Goal: Task Accomplishment & Management: Use online tool/utility

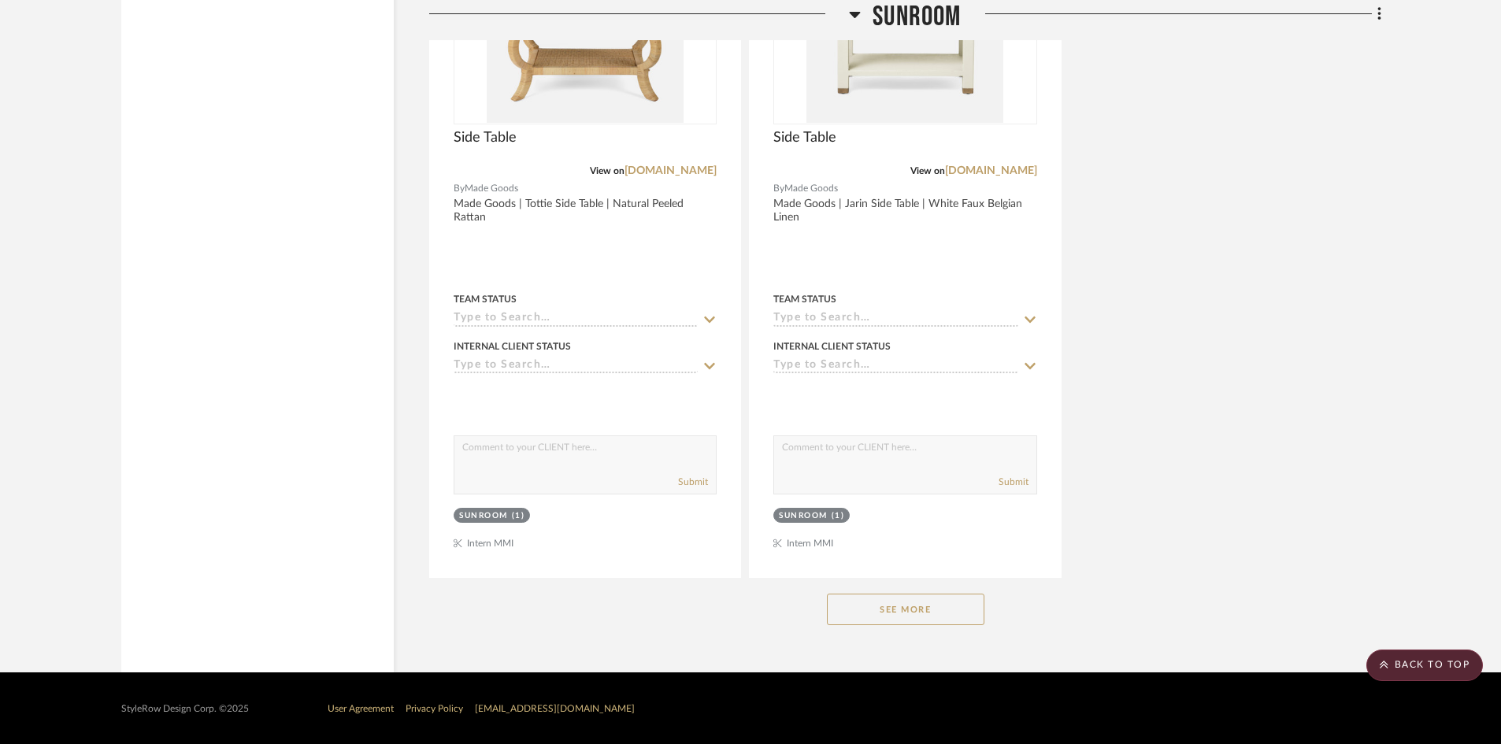
scroll to position [2120, 0]
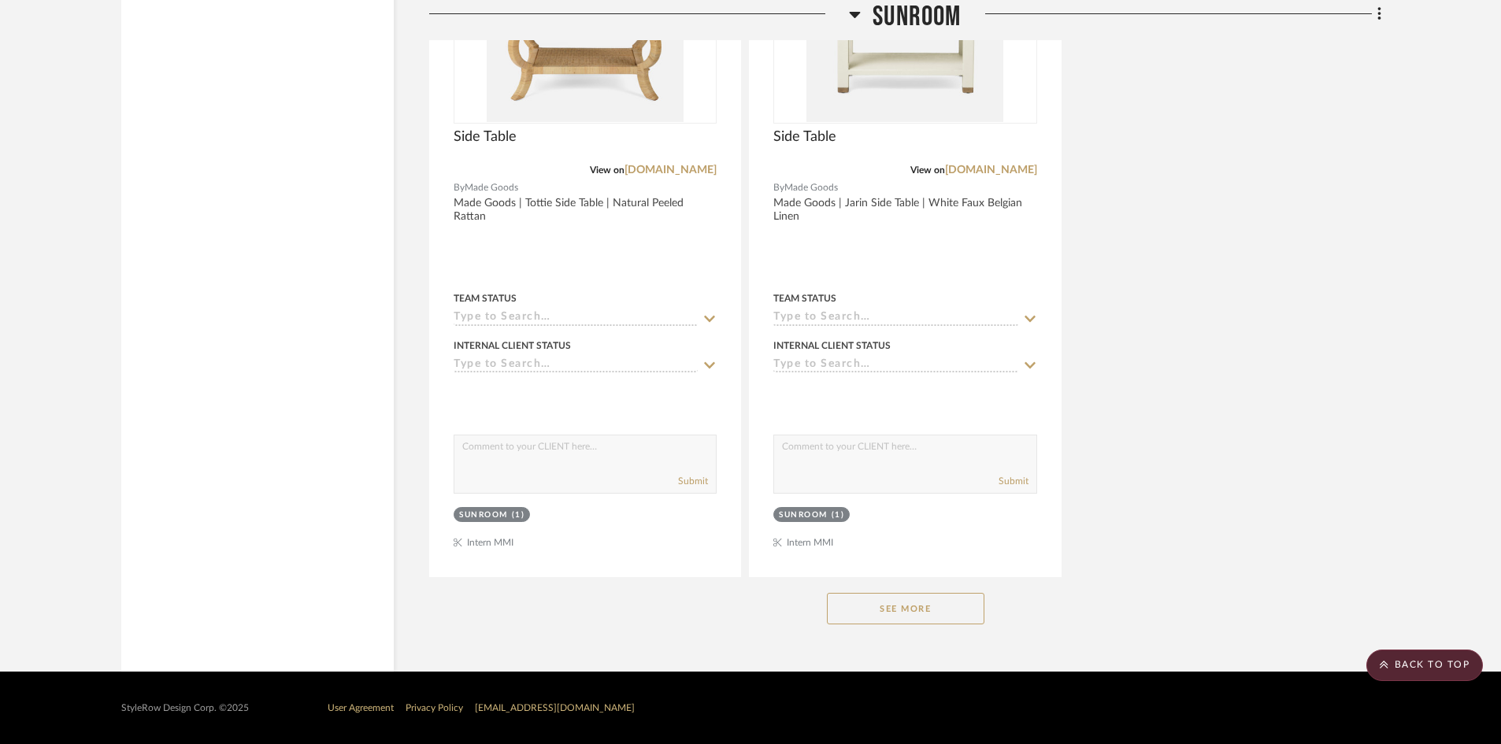
click at [876, 596] on button "See More" at bounding box center [906, 609] width 158 height 32
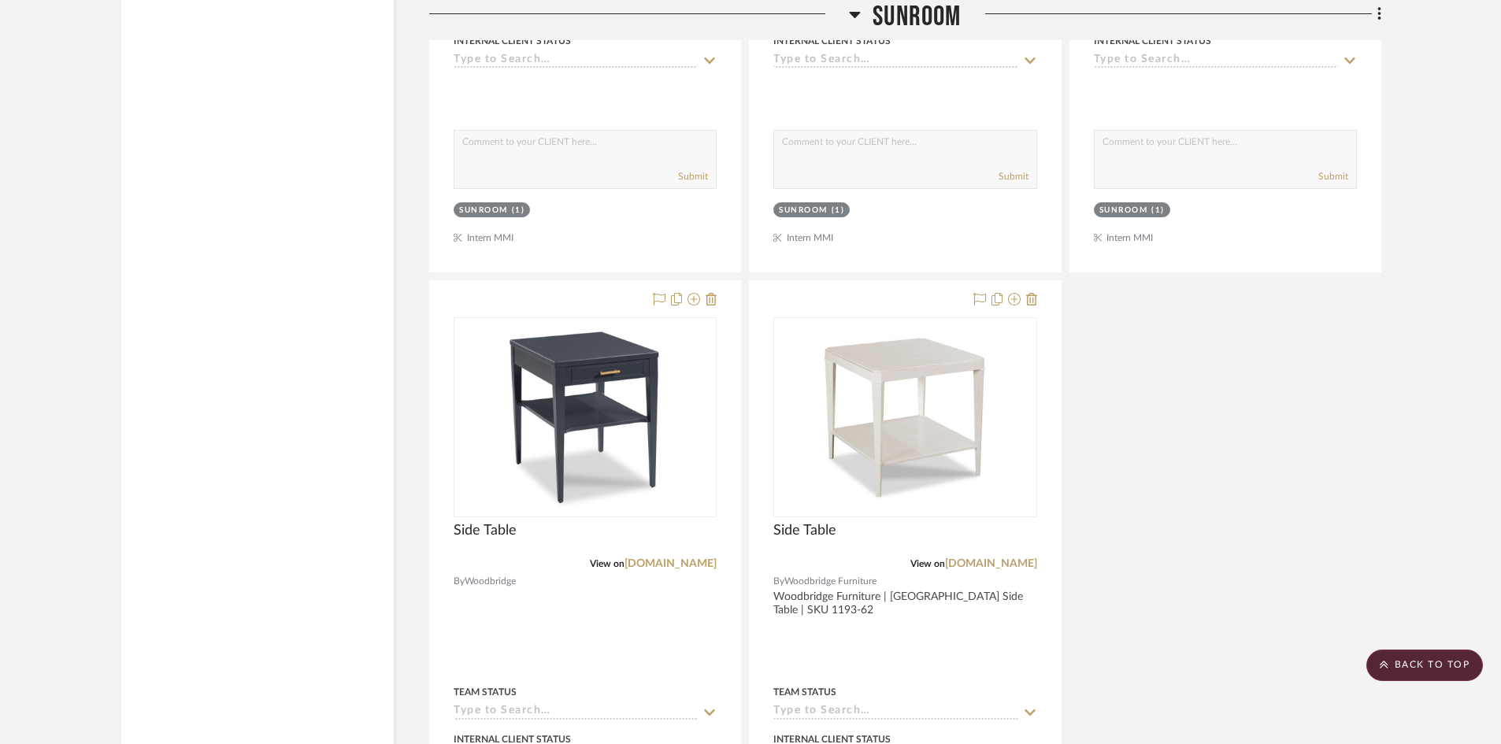
click at [877, 28] on span "SUNROOM" at bounding box center [917, 17] width 88 height 34
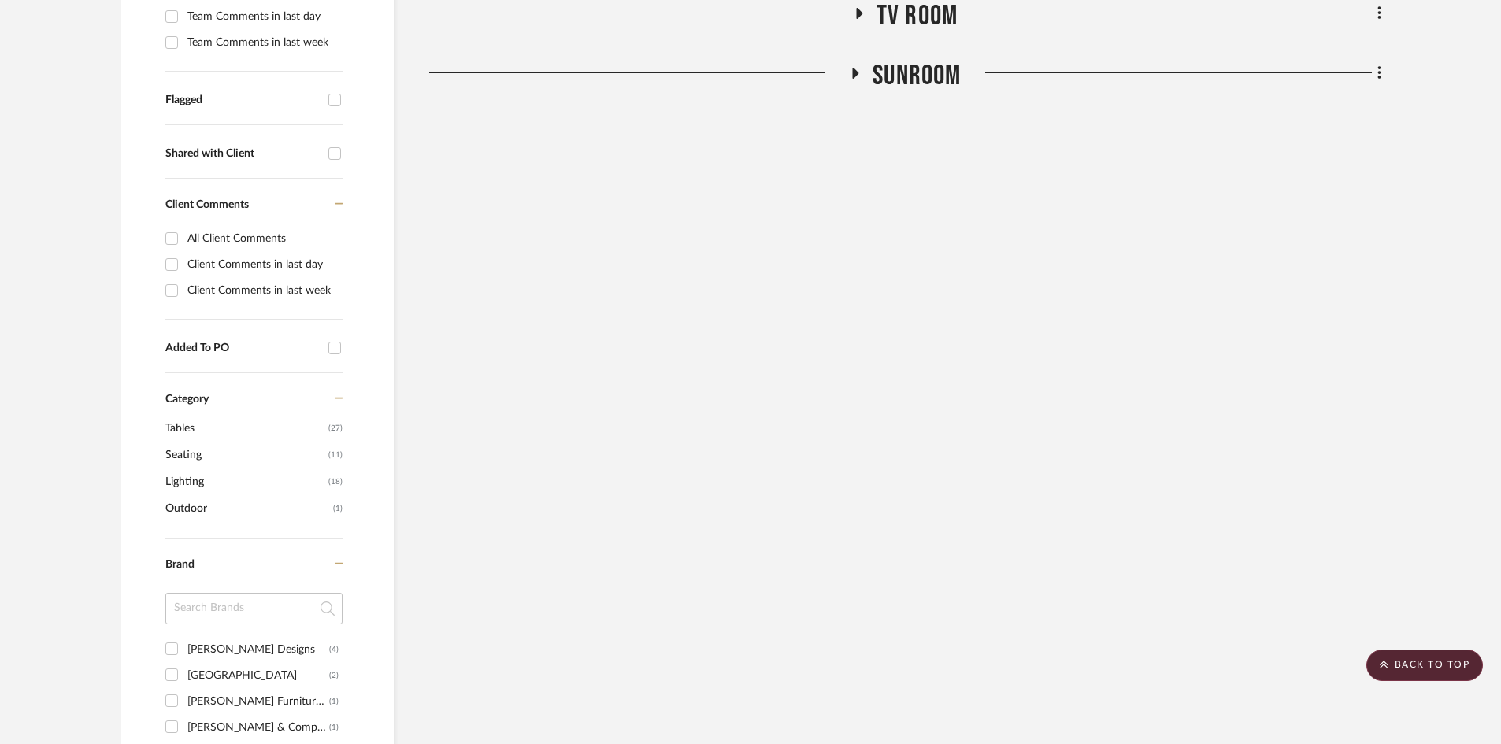
scroll to position [337, 0]
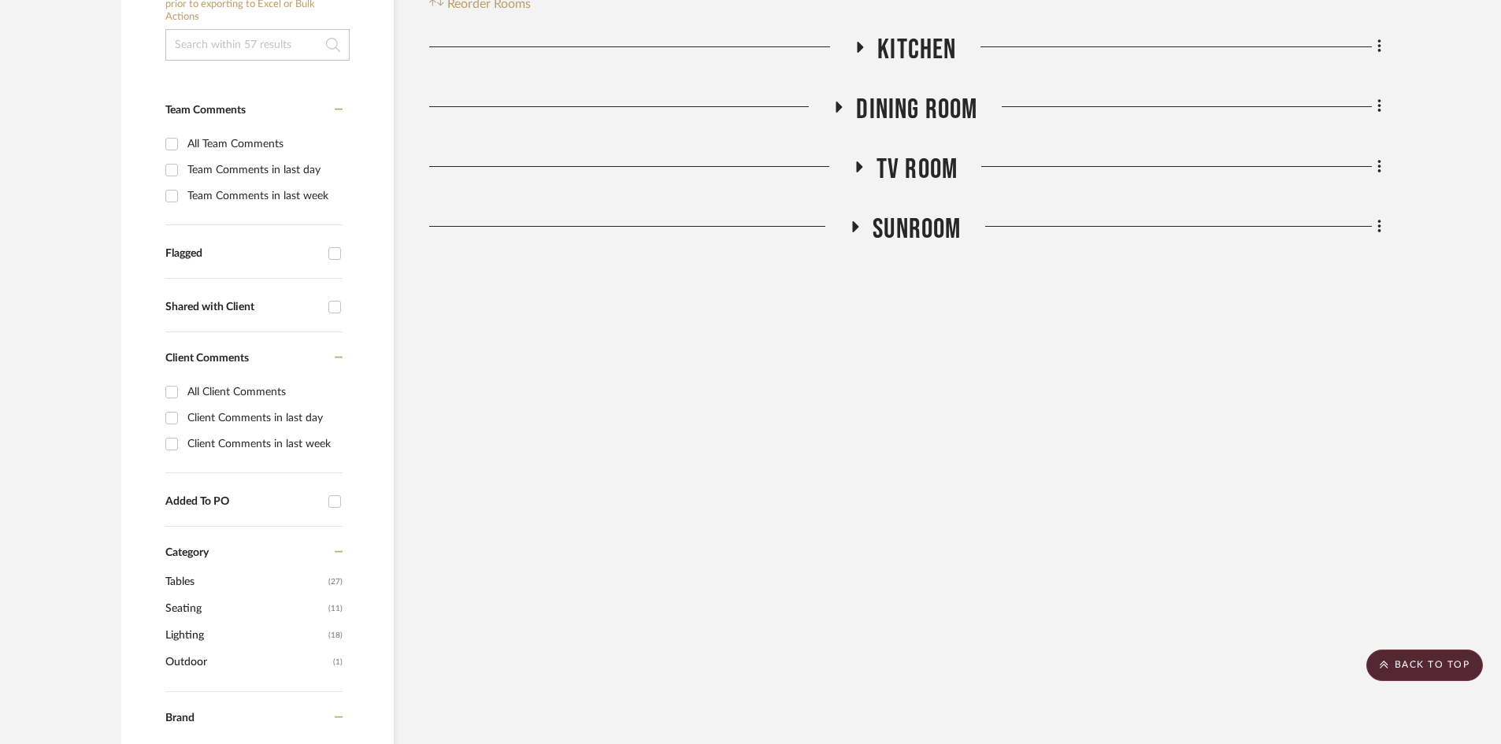
click at [916, 172] on span "TV ROOM" at bounding box center [917, 170] width 81 height 34
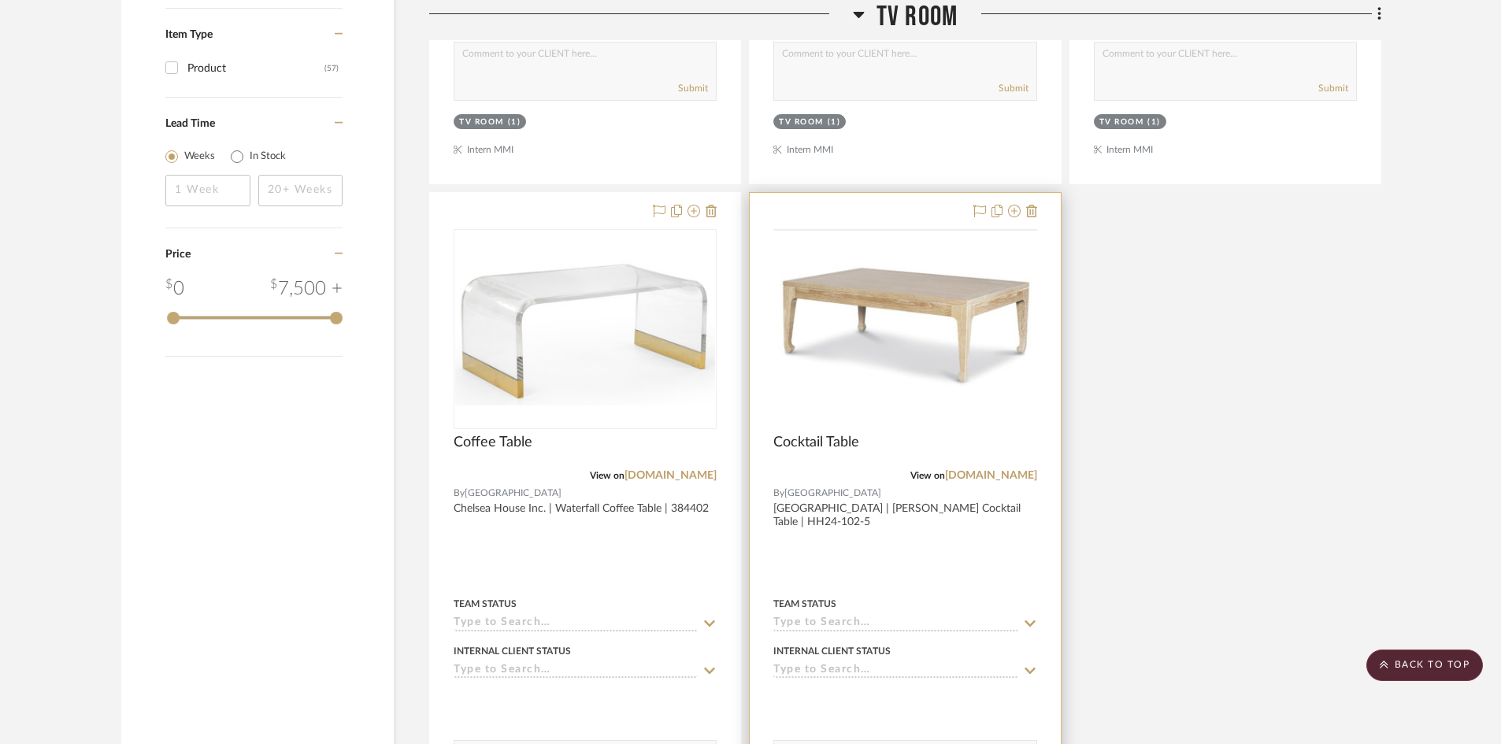
scroll to position [2070, 0]
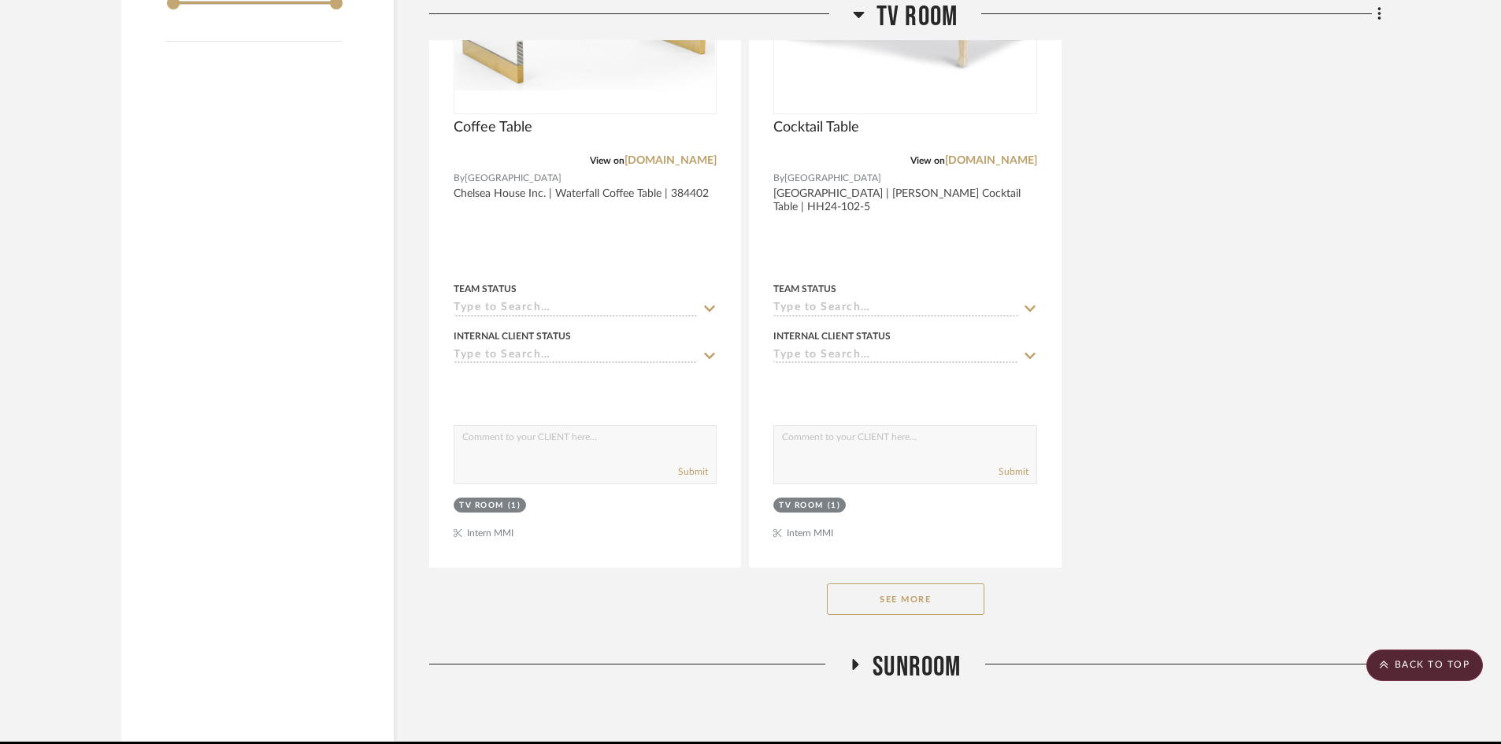
click at [937, 597] on button "See More" at bounding box center [906, 600] width 158 height 32
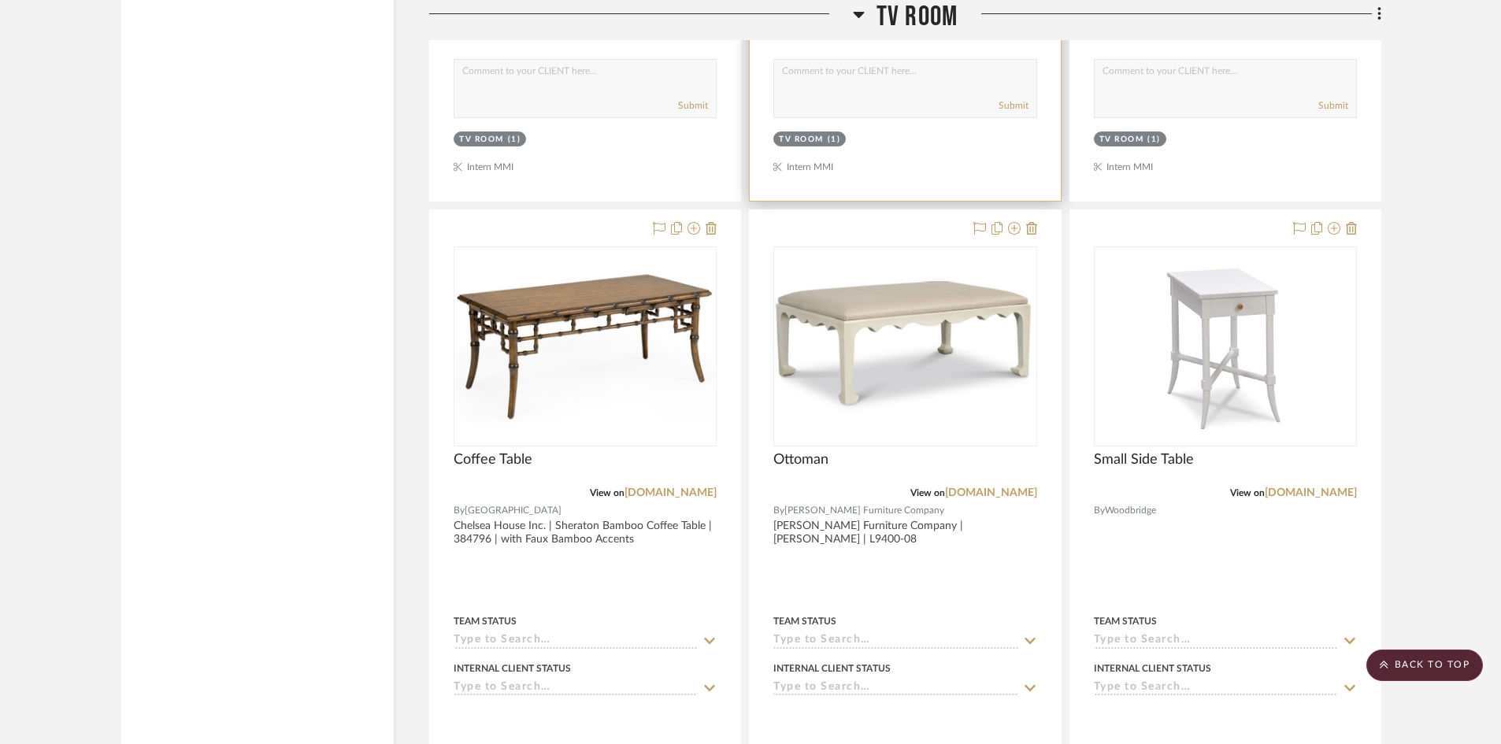
scroll to position [2464, 0]
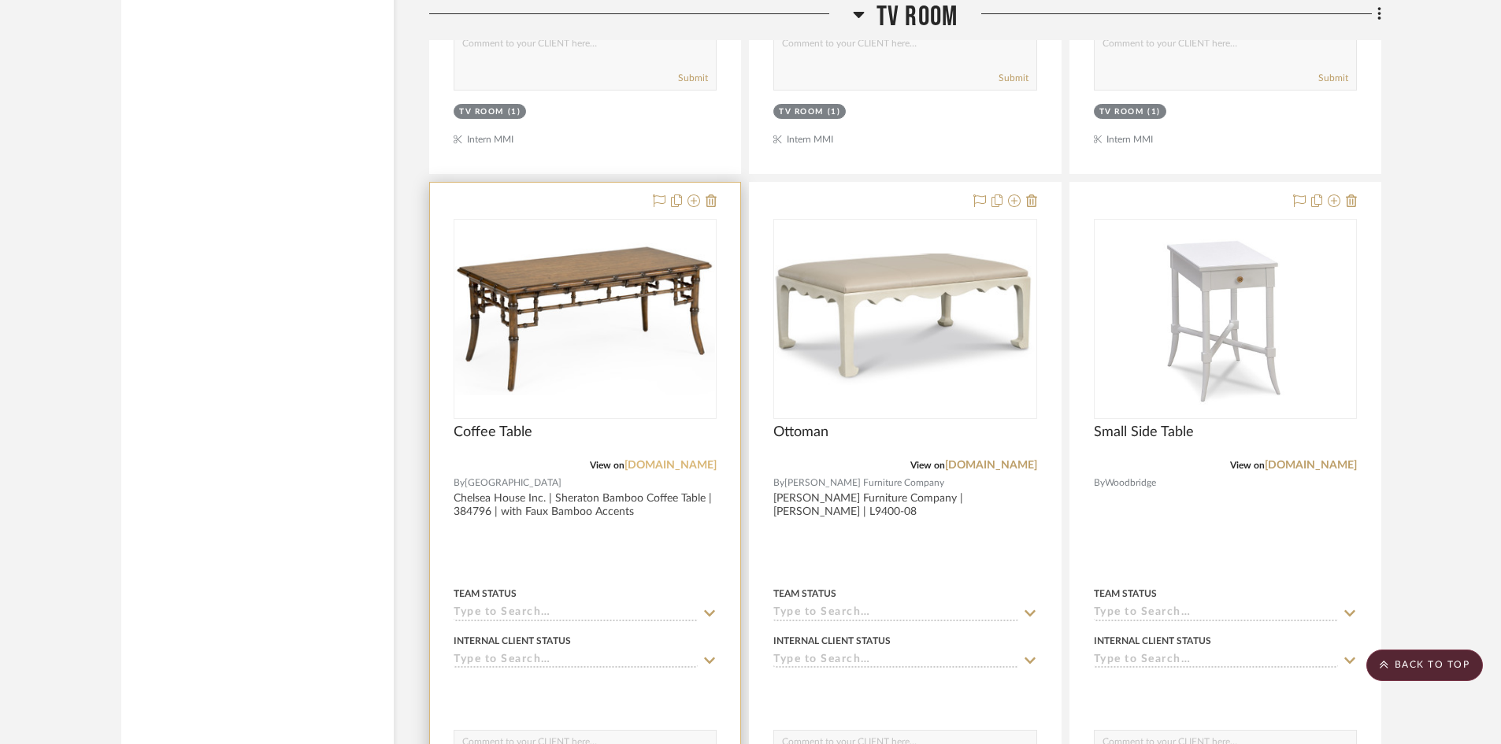
click at [632, 470] on link "[DOMAIN_NAME]" at bounding box center [671, 465] width 92 height 11
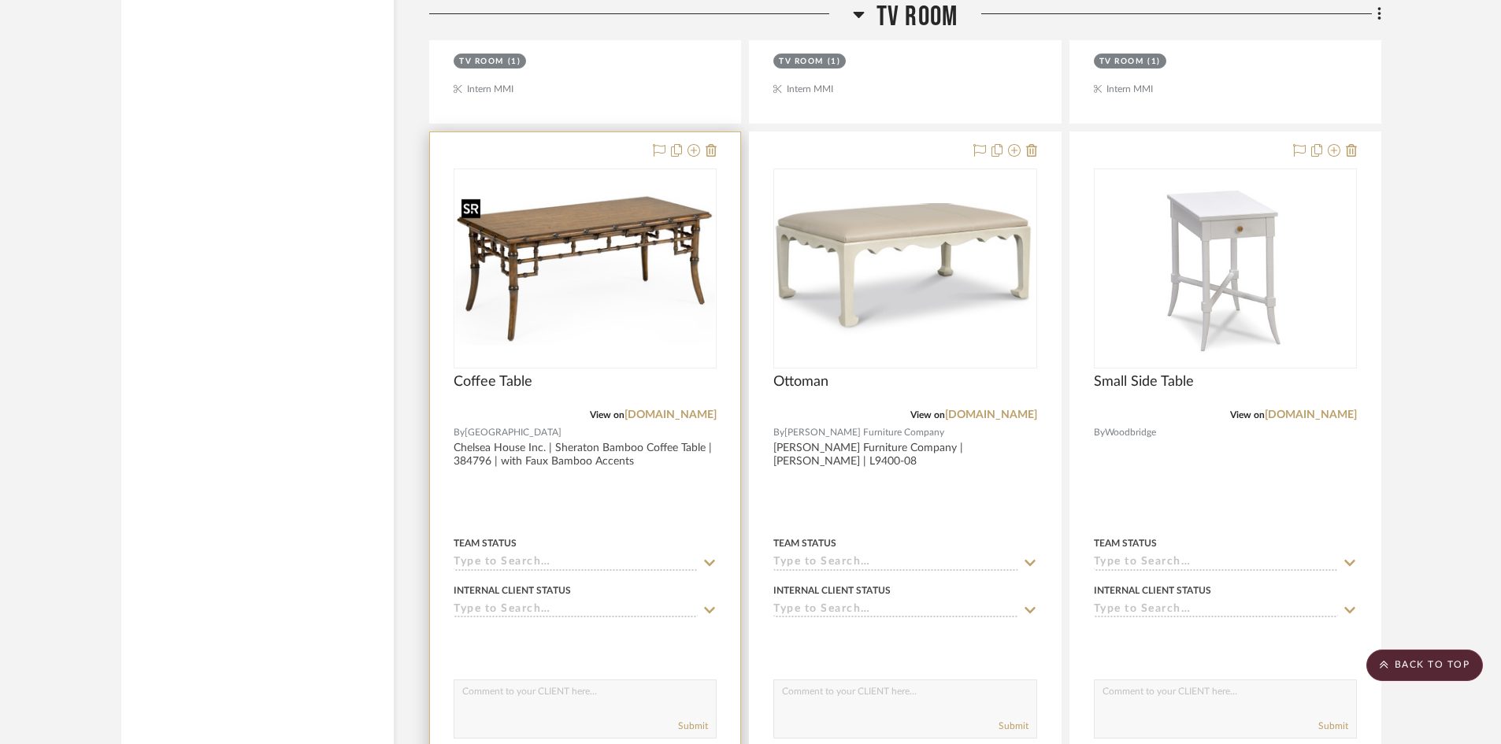
scroll to position [2542, 0]
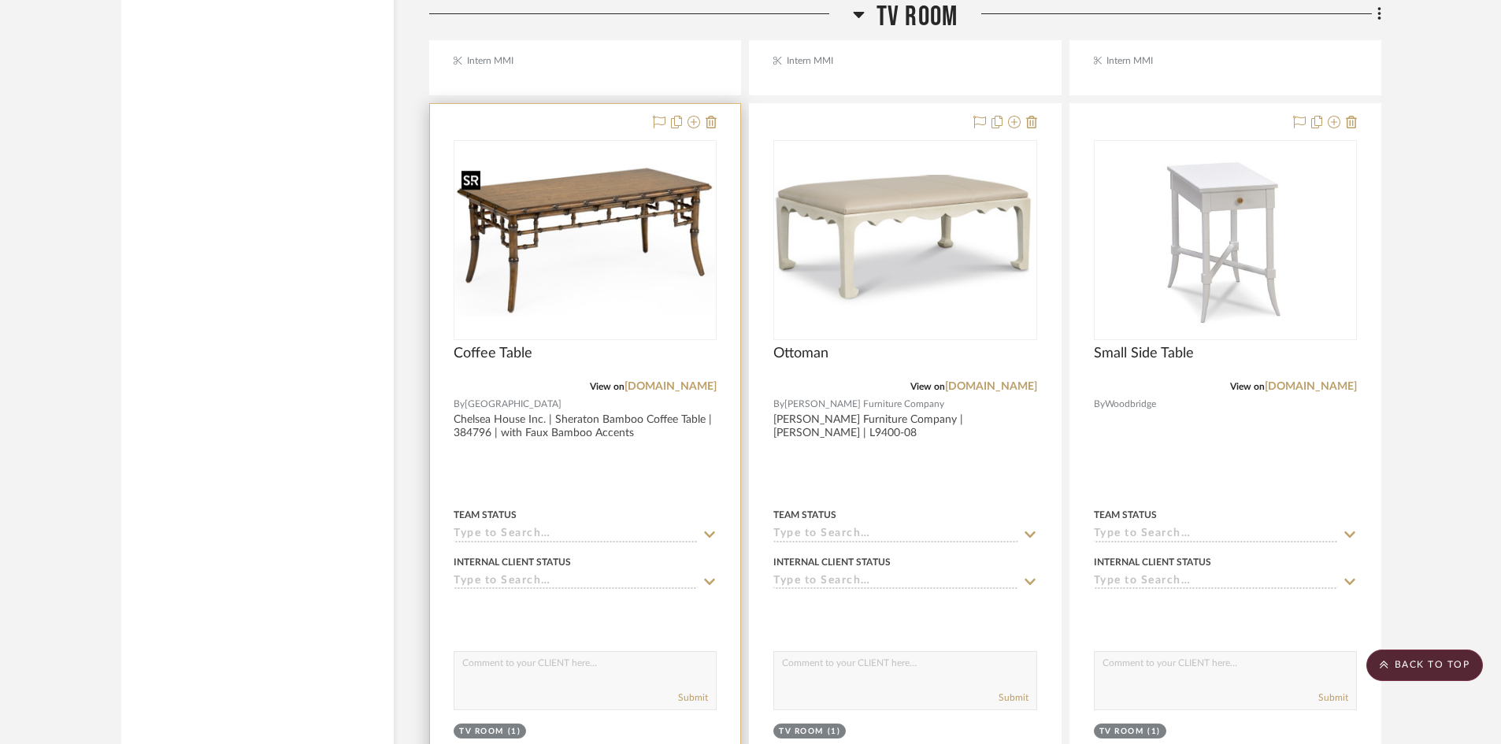
click at [579, 239] on img "0" at bounding box center [585, 240] width 260 height 152
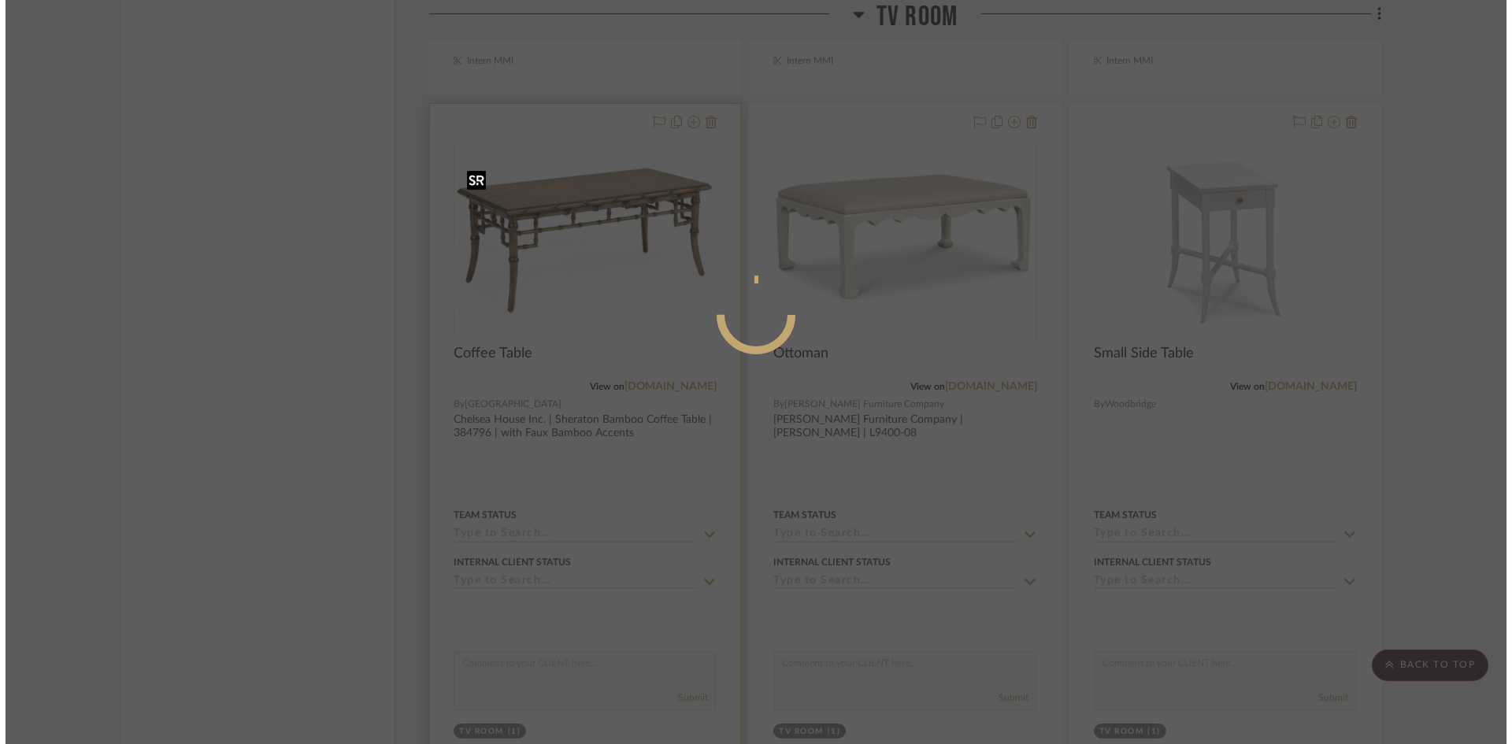
scroll to position [0, 0]
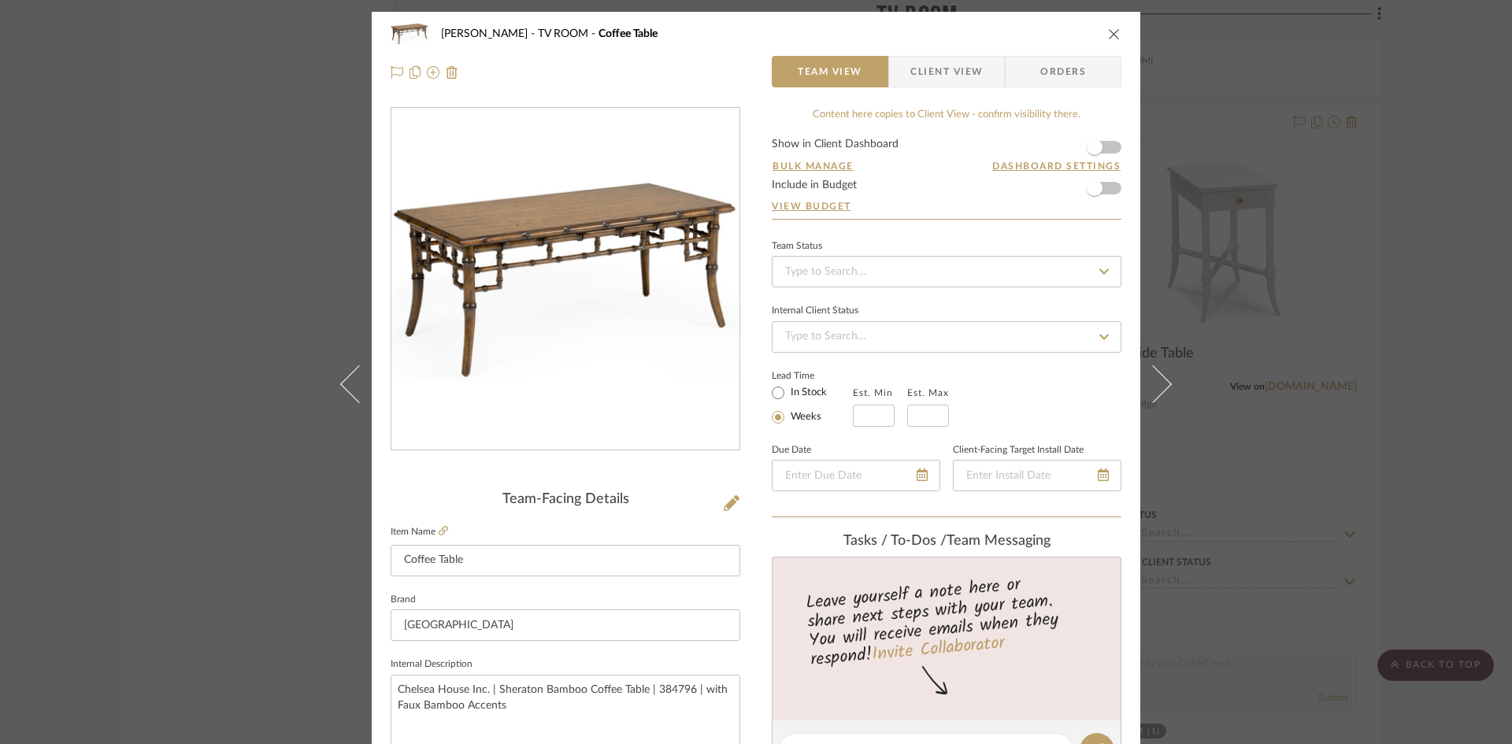
click at [932, 92] on div "[PERSON_NAME] TV ROOM Coffee Table Team View Client View Orders" at bounding box center [756, 53] width 769 height 83
click at [932, 88] on div "[PERSON_NAME] TV ROOM Coffee Table Team View Client View Orders" at bounding box center [756, 53] width 769 height 83
click at [903, 85] on span "button" at bounding box center [899, 72] width 21 height 32
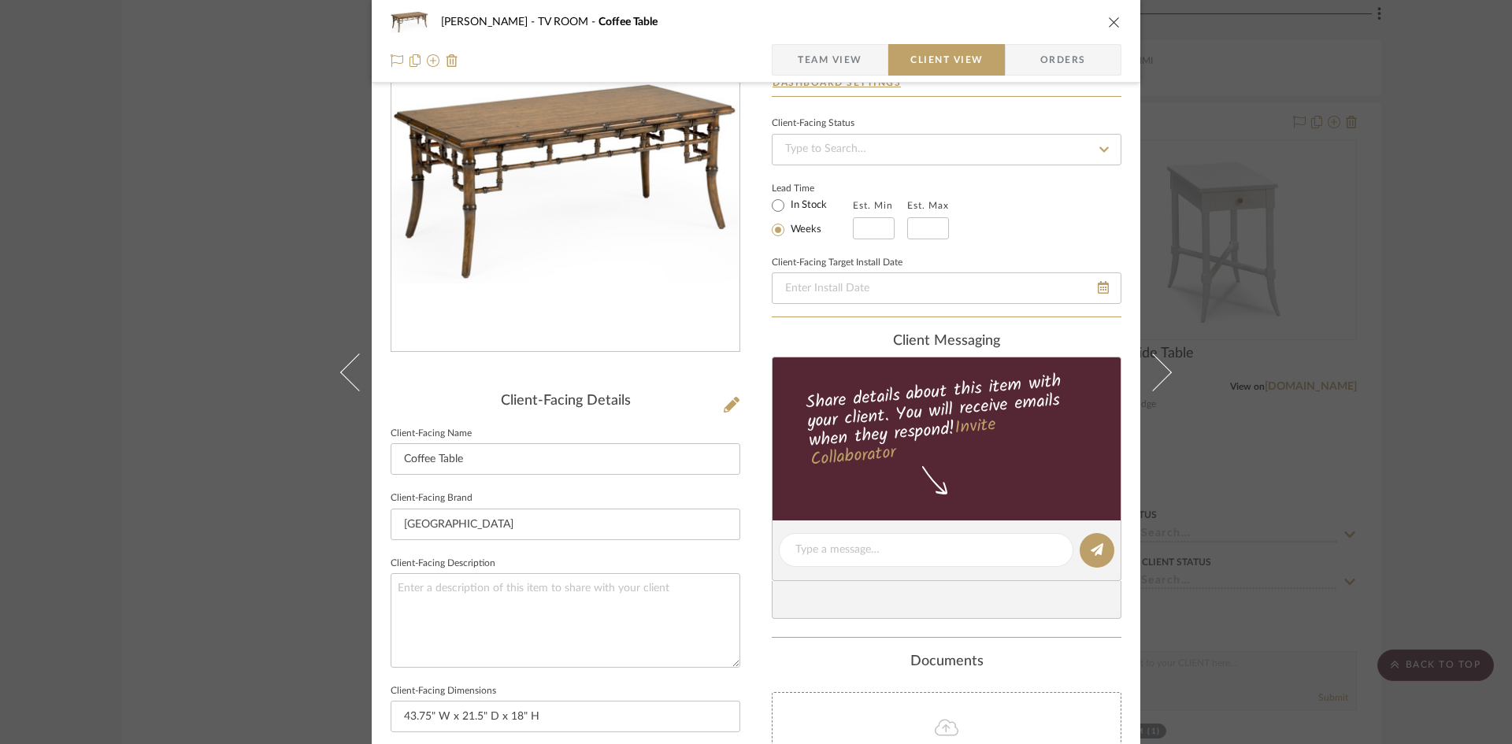
scroll to position [79, 0]
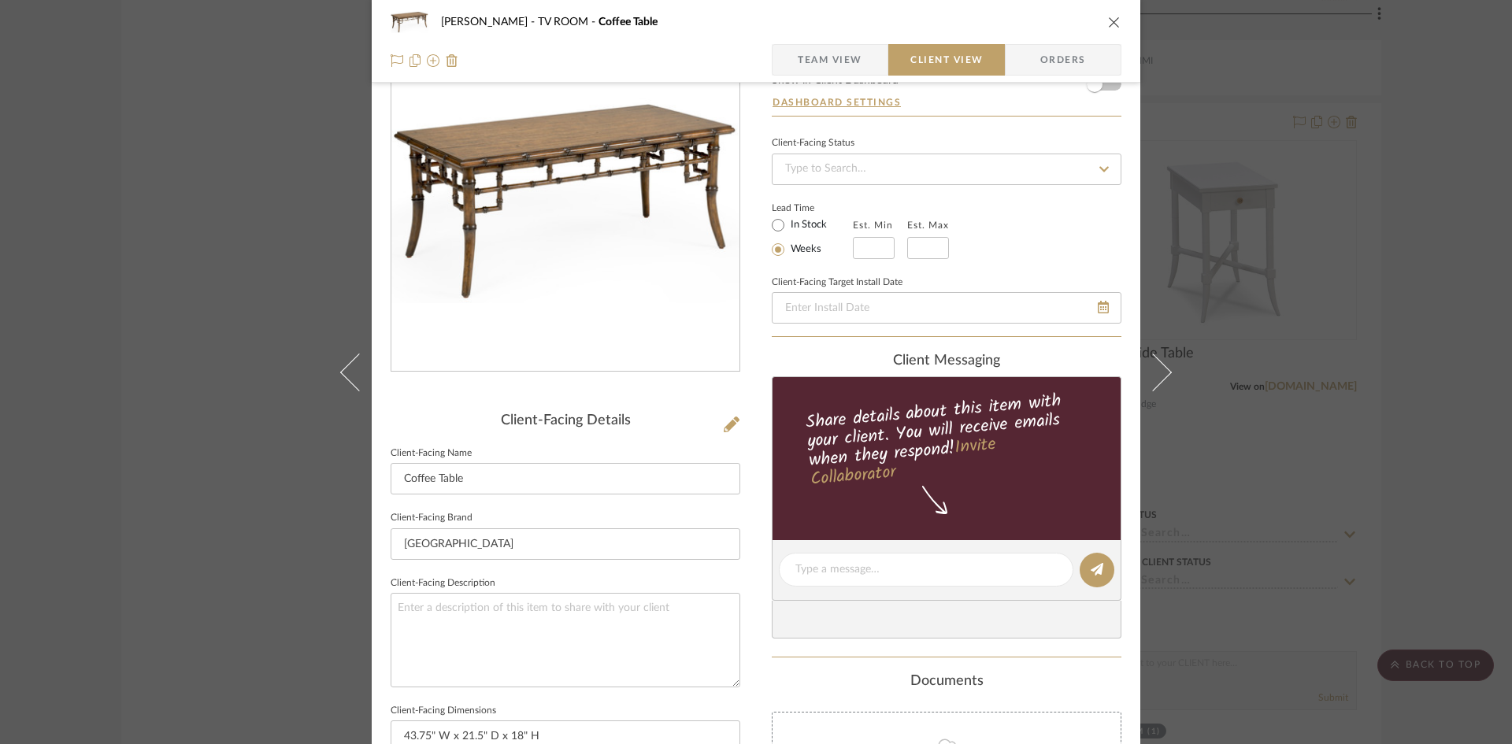
click at [863, 68] on span "Team View" at bounding box center [830, 60] width 115 height 32
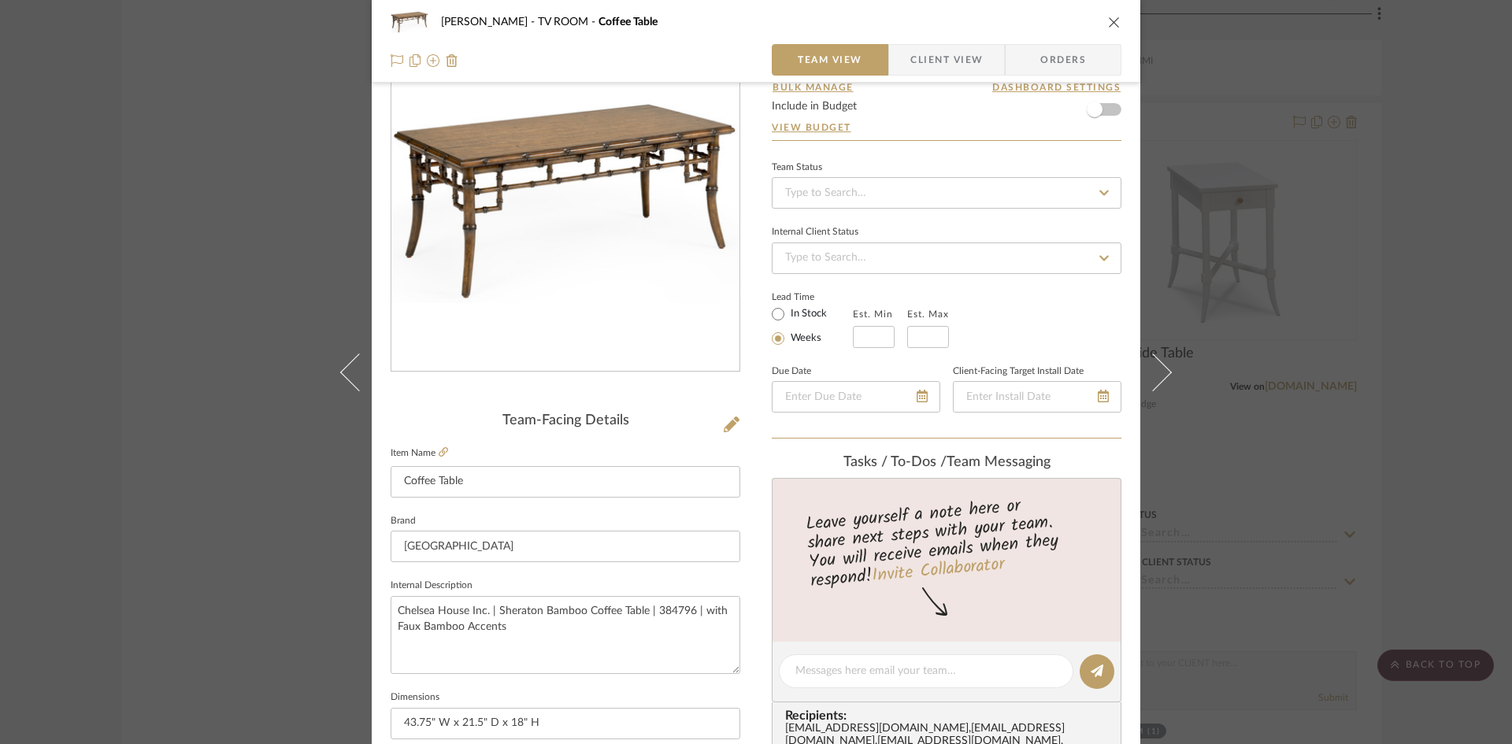
click at [1301, 220] on div "[PERSON_NAME] TV ROOM Coffee Table Team View Client View Orders Team-Facing Det…" at bounding box center [756, 372] width 1512 height 744
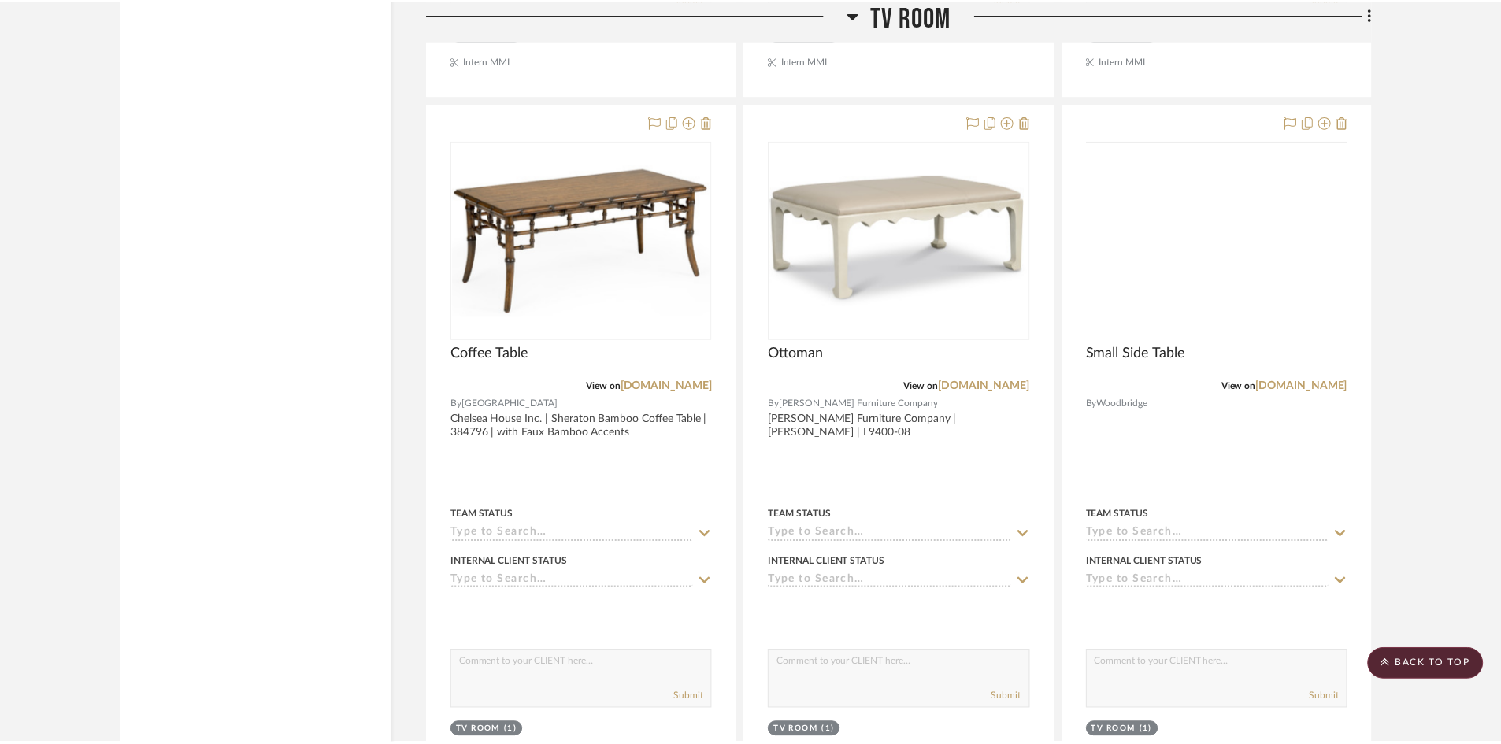
scroll to position [2542, 0]
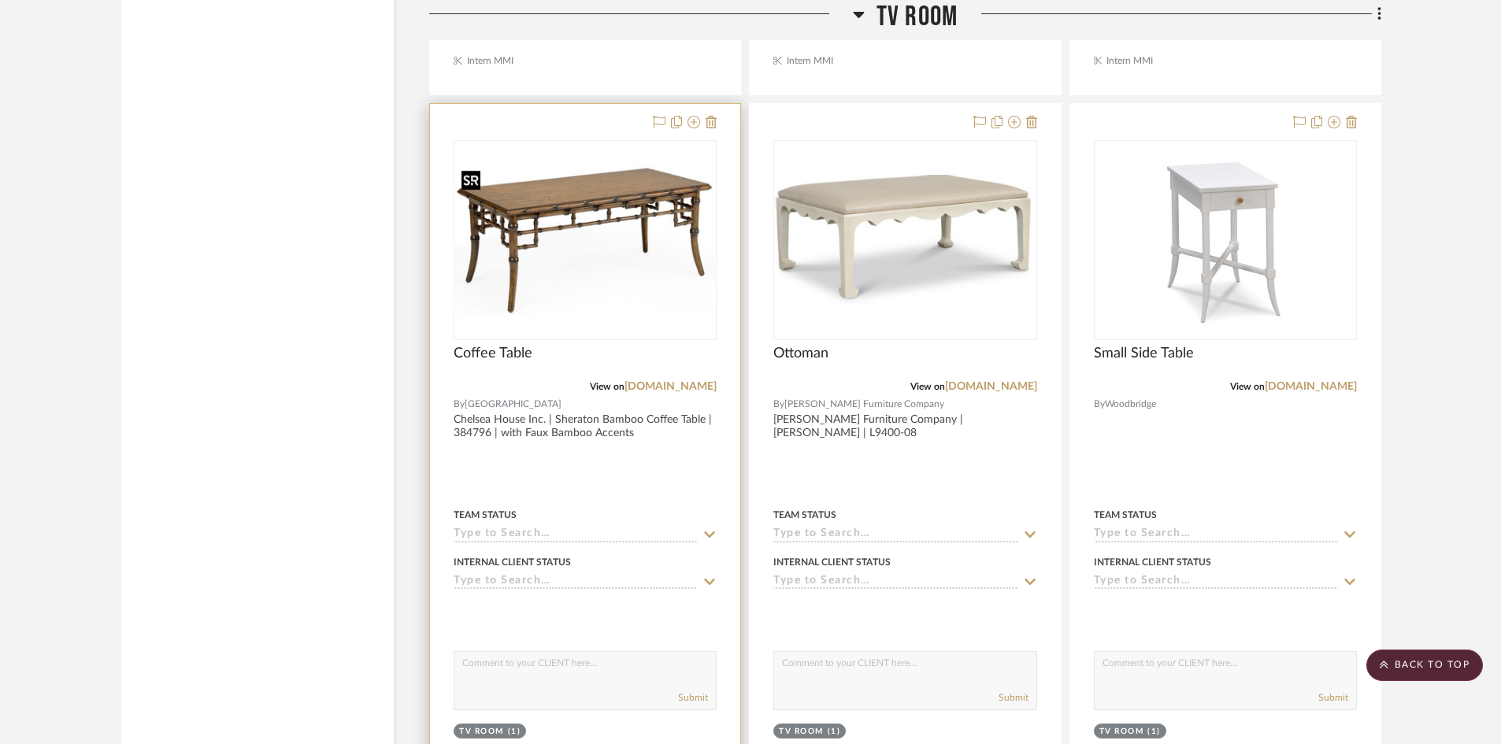
click at [633, 264] on img "0" at bounding box center [585, 240] width 260 height 152
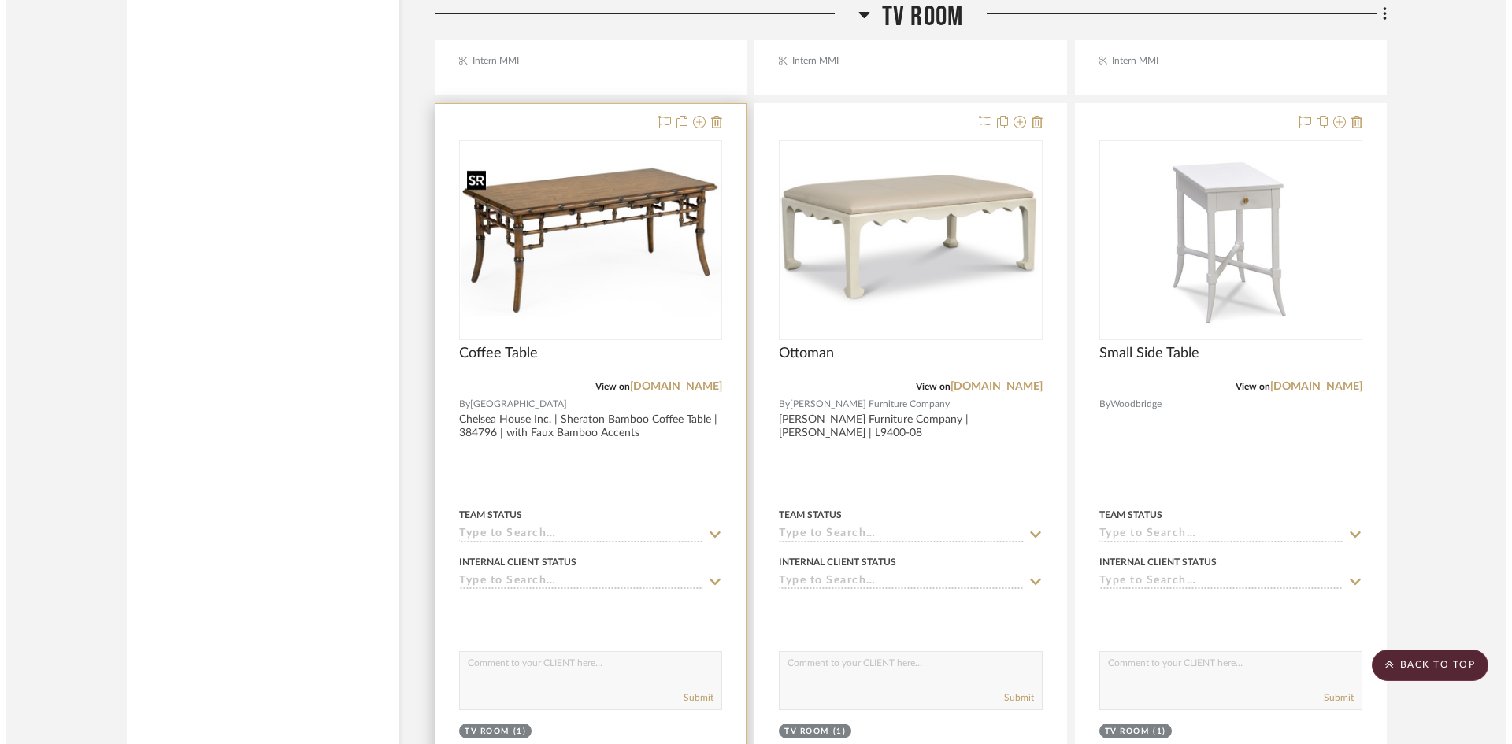
scroll to position [0, 0]
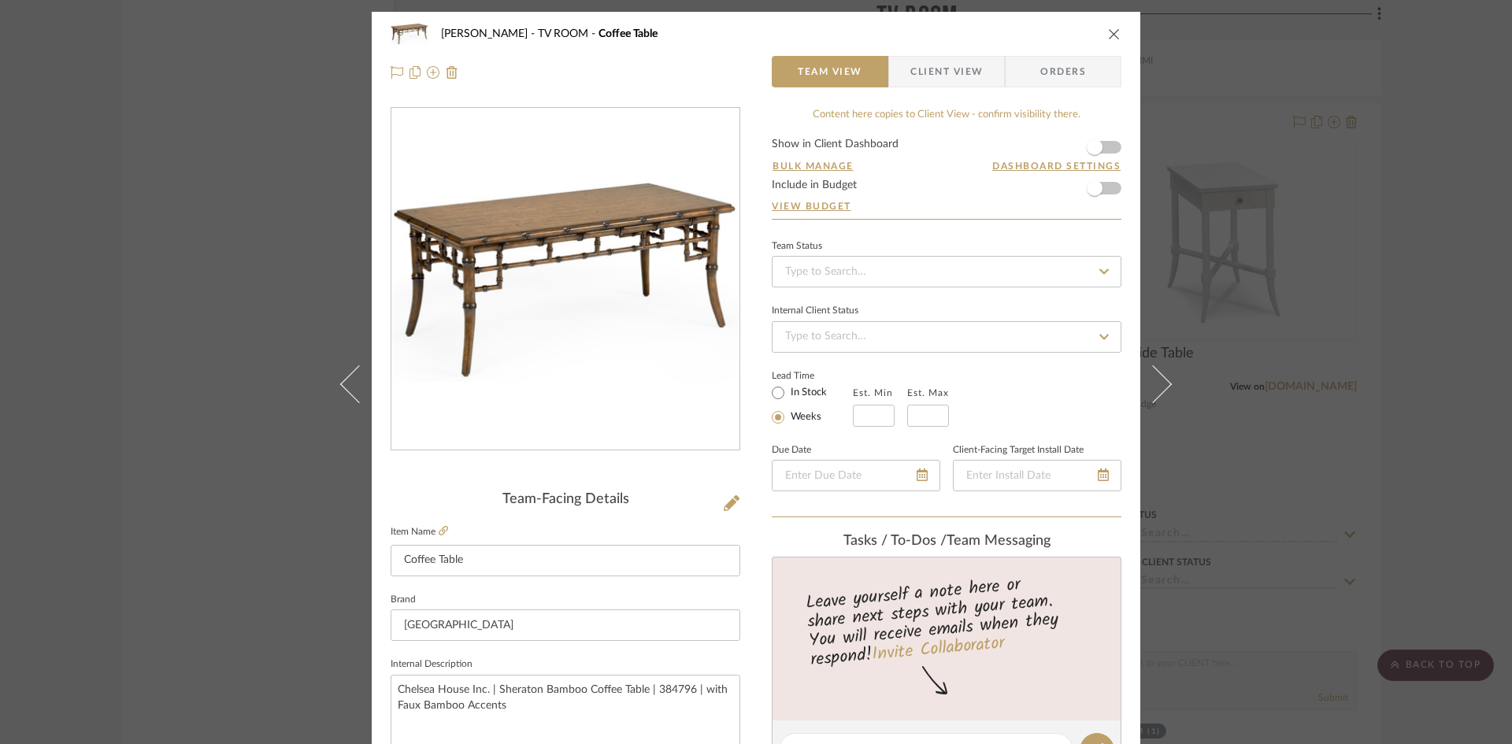
click at [917, 82] on span "Client View" at bounding box center [946, 72] width 72 height 32
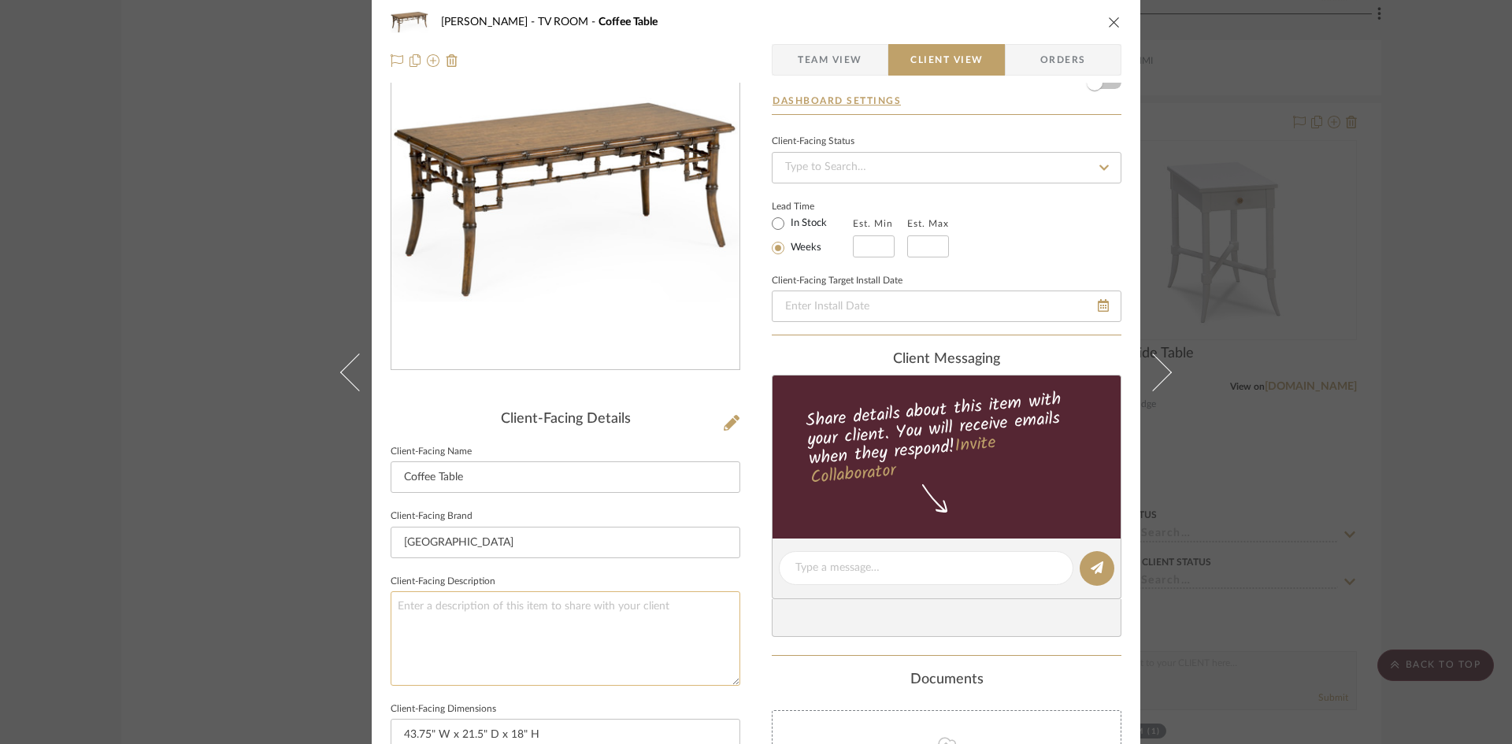
scroll to position [236, 0]
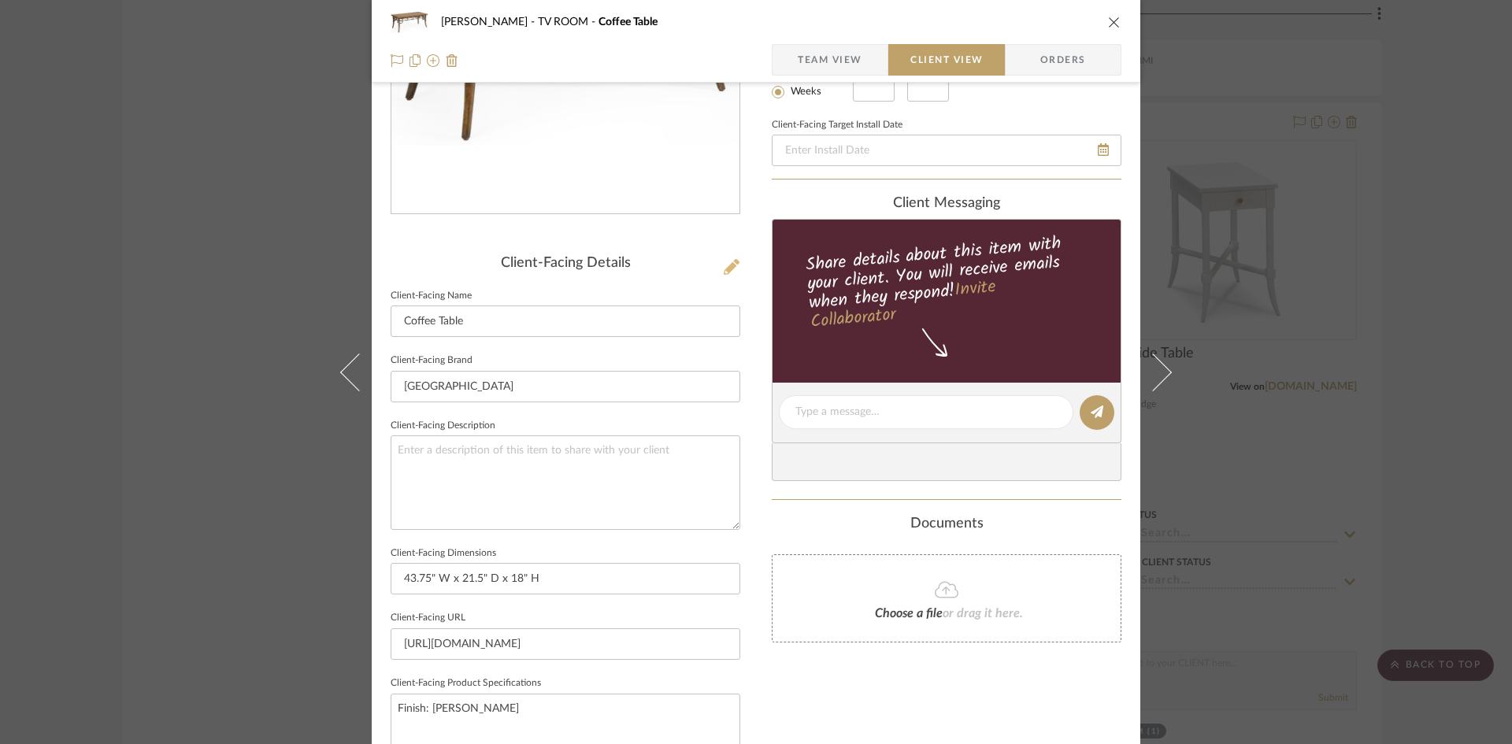
click at [732, 263] on icon at bounding box center [732, 267] width 16 height 16
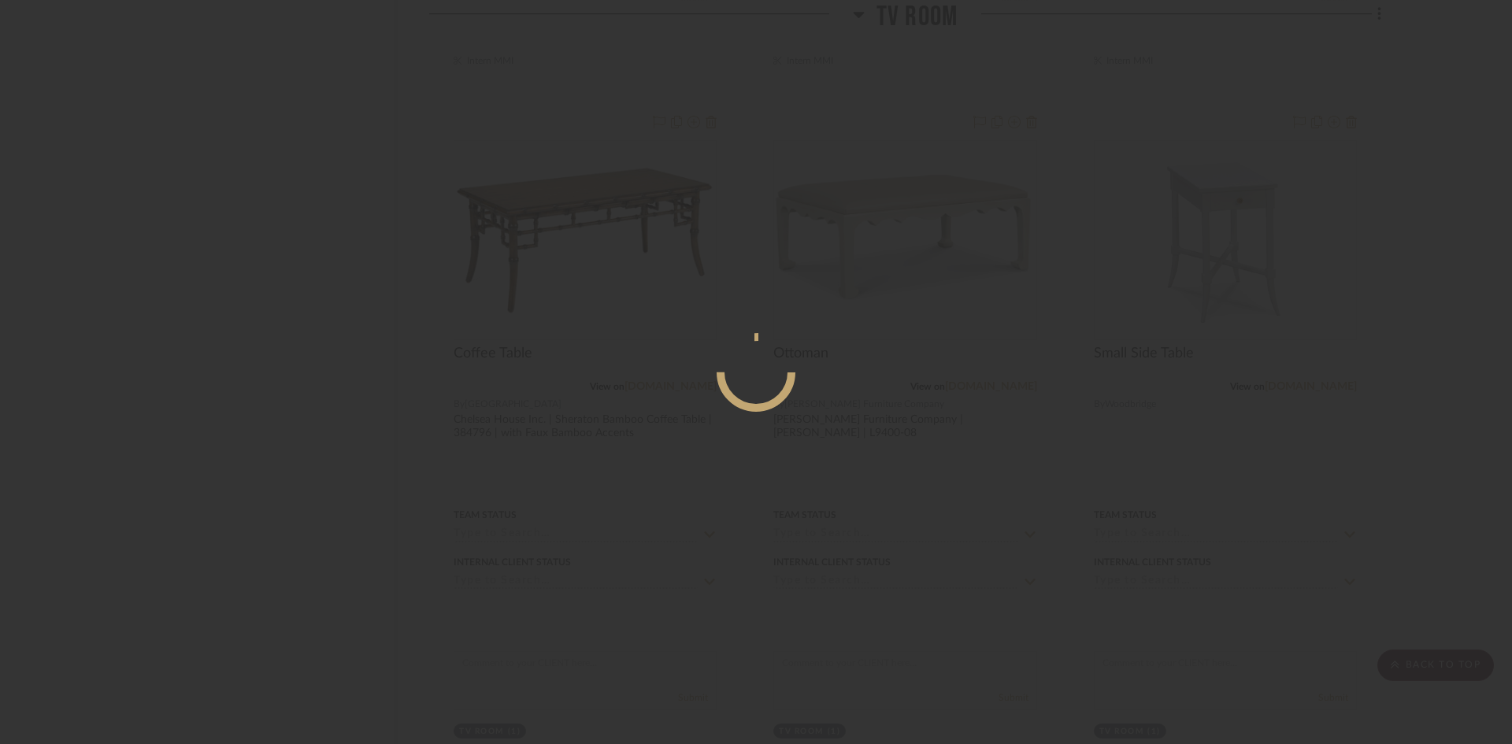
scroll to position [0, 0]
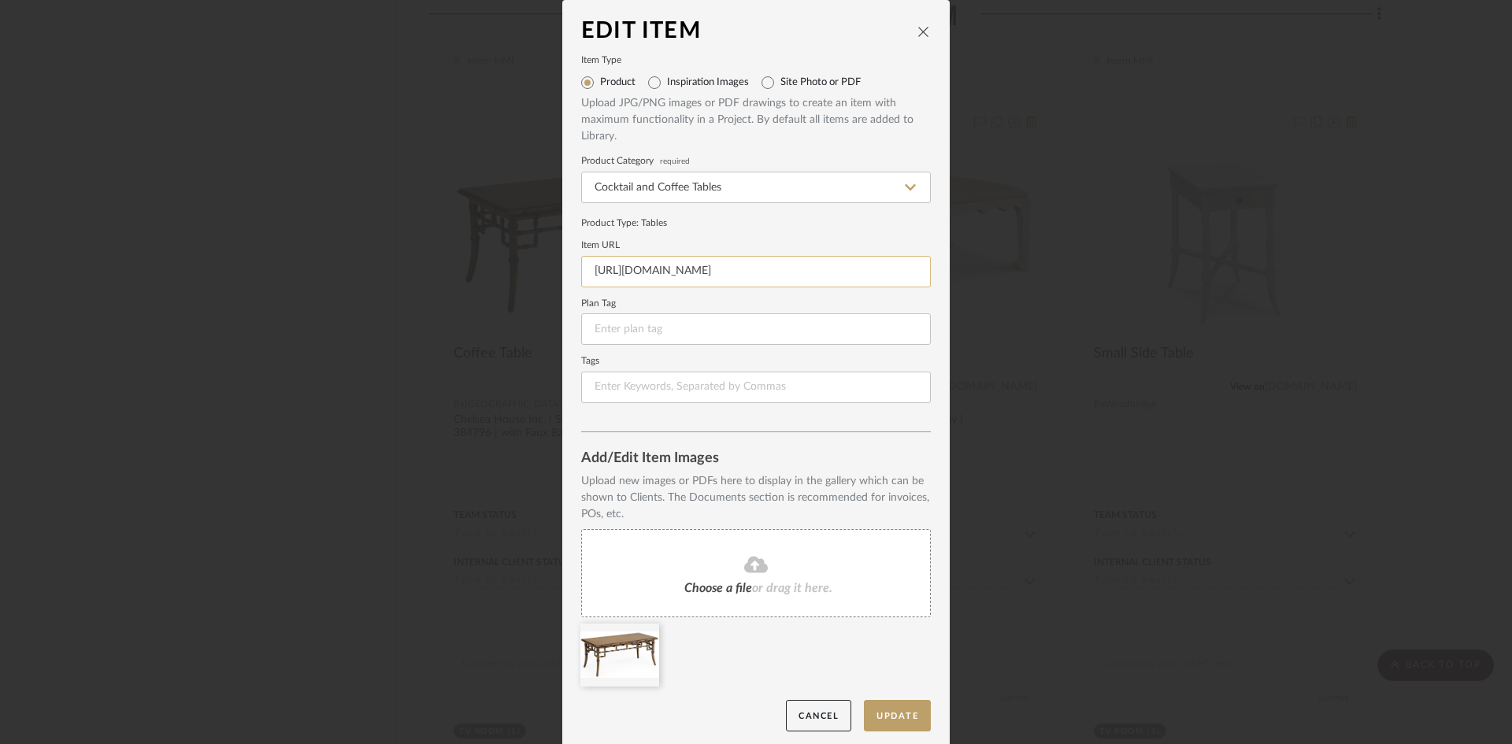
click at [669, 269] on input "[URL][DOMAIN_NAME]" at bounding box center [756, 272] width 350 height 32
click at [667, 268] on input "[URL][DOMAIN_NAME]" at bounding box center [756, 272] width 350 height 32
paste input "[DOMAIN_NAME][URL][DOMAIN_NAME]"
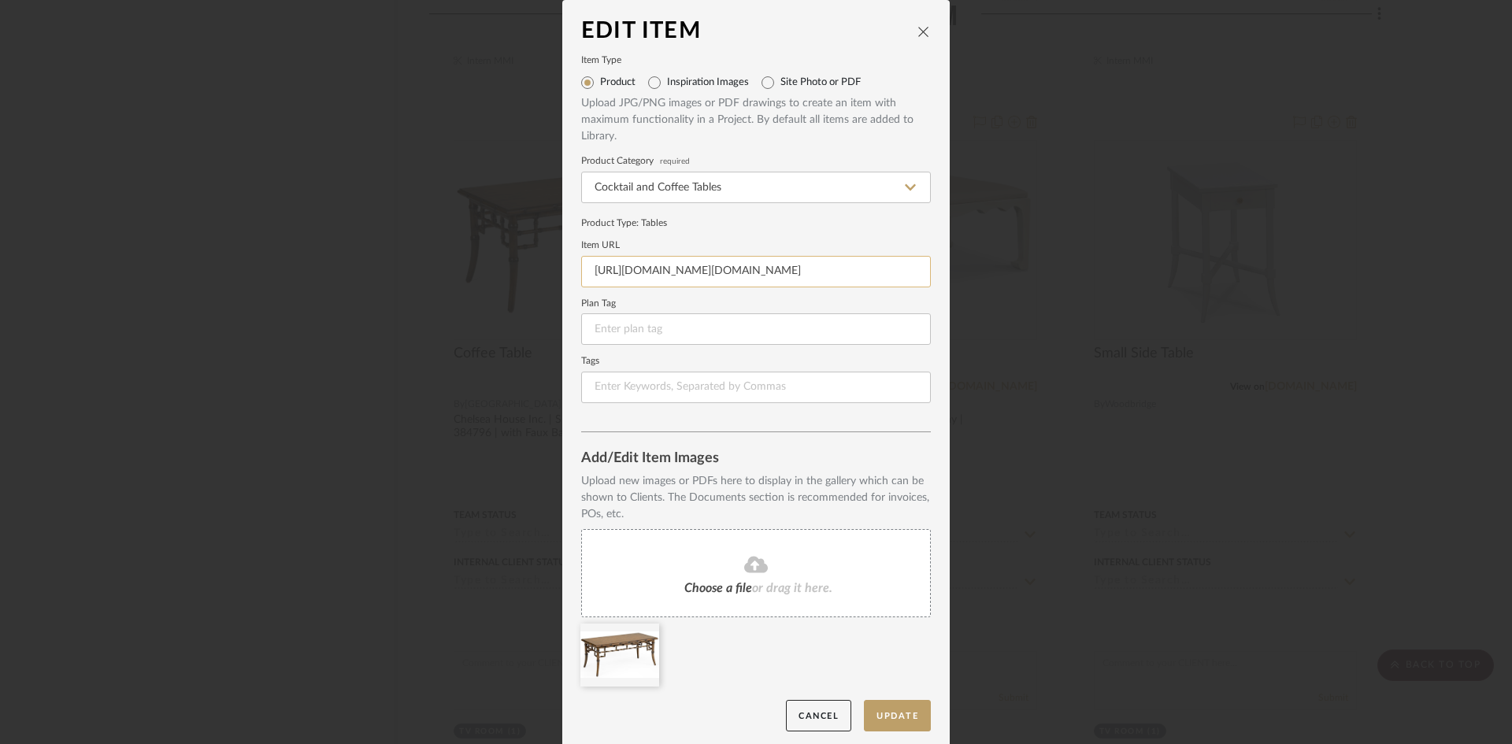
scroll to position [0, 1186]
type input "[URL][DOMAIN_NAME][DOMAIN_NAME]"
click at [747, 235] on form "Item Type Product Inspiration Images Site Photo or PDF Upload JPG/PNG images or…" at bounding box center [756, 230] width 350 height 347
click at [893, 725] on button "Update" at bounding box center [897, 716] width 67 height 32
